Goal: Information Seeking & Learning: Learn about a topic

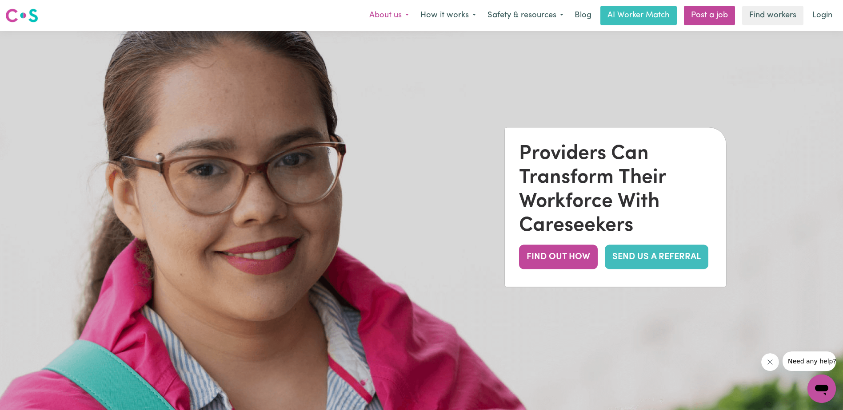
click at [396, 18] on button "About us" at bounding box center [388, 15] width 51 height 19
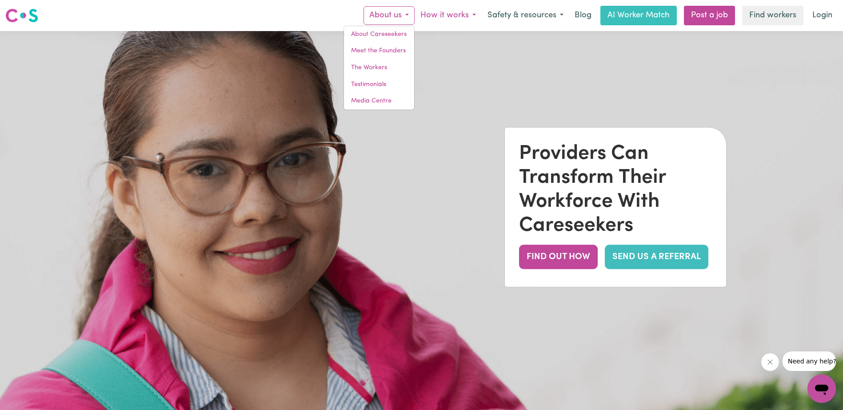
click at [440, 17] on button "How it works" at bounding box center [447, 15] width 67 height 19
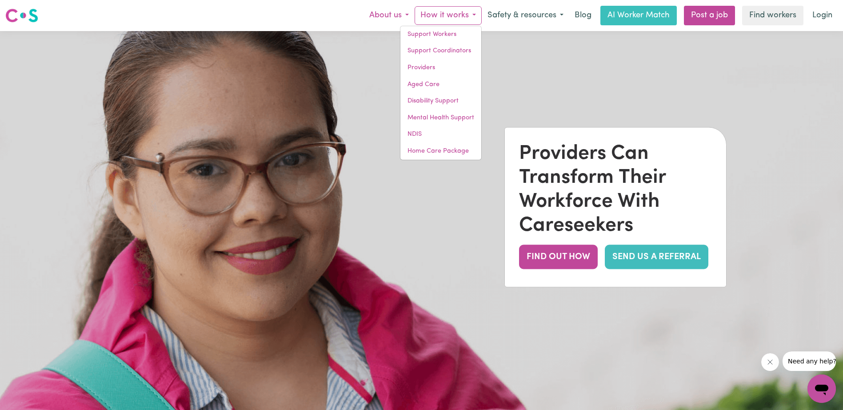
click at [393, 17] on button "About us" at bounding box center [388, 15] width 51 height 19
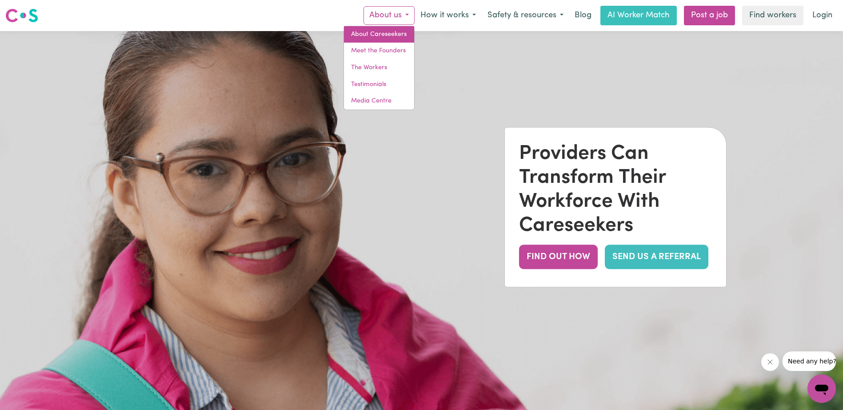
click at [371, 36] on link "About Careseekers" at bounding box center [379, 34] width 70 height 17
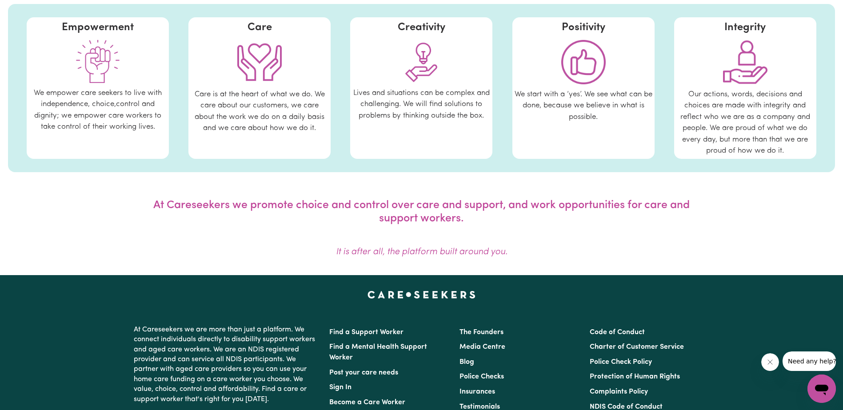
scroll to position [753, 0]
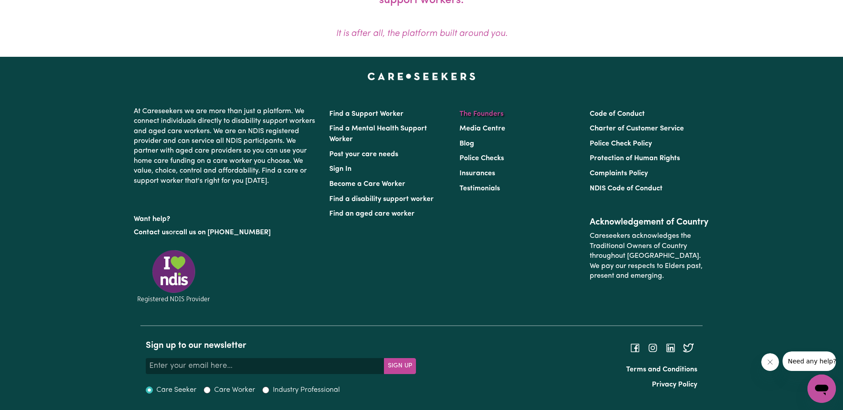
click at [469, 114] on link "The Founders" at bounding box center [481, 114] width 44 height 7
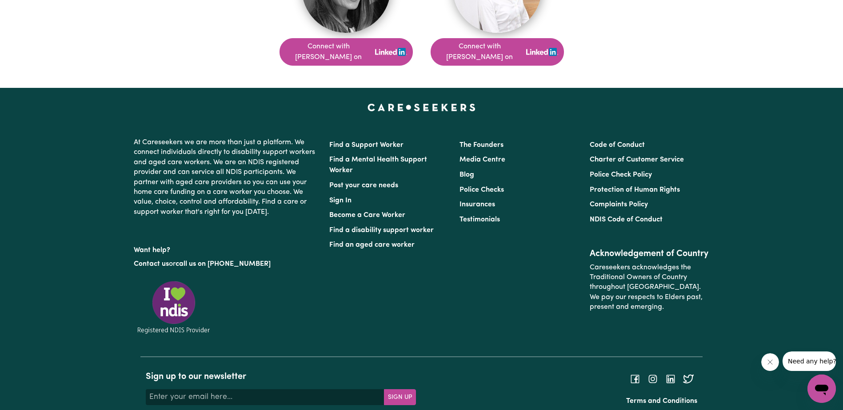
scroll to position [744, 0]
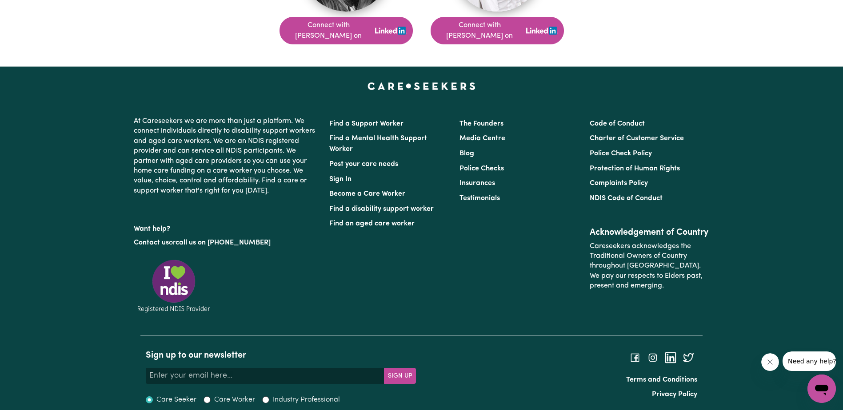
click at [668, 353] on icon at bounding box center [670, 358] width 11 height 11
